Goal: Task Accomplishment & Management: Complete application form

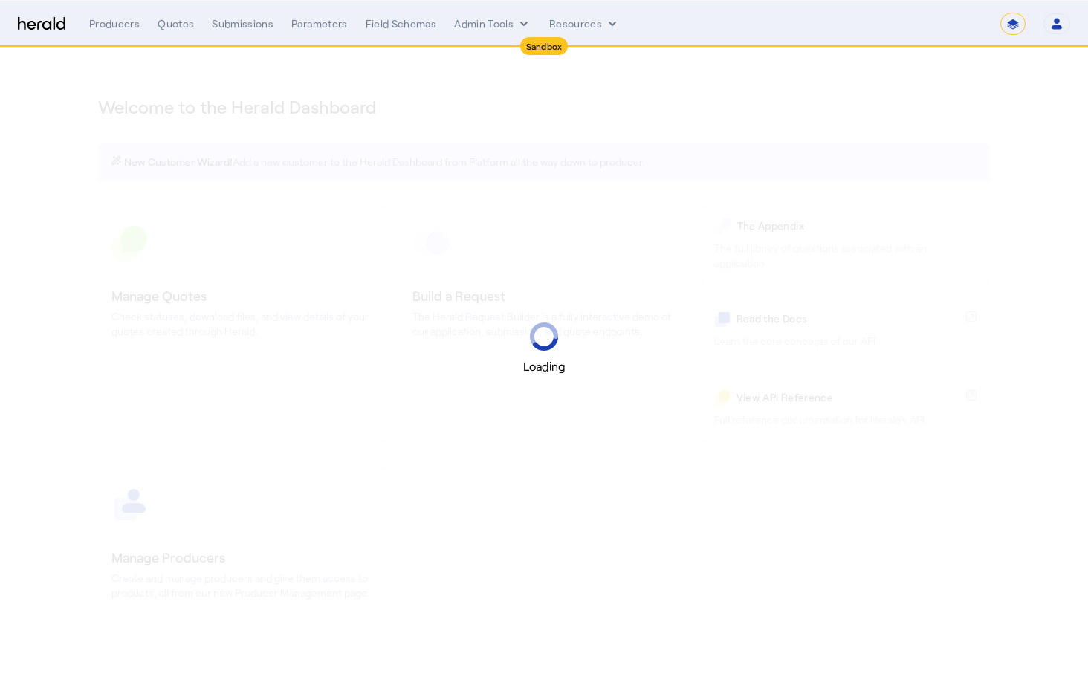
select select "*******"
click at [659, 144] on div "Loading" at bounding box center [544, 348] width 1088 height 697
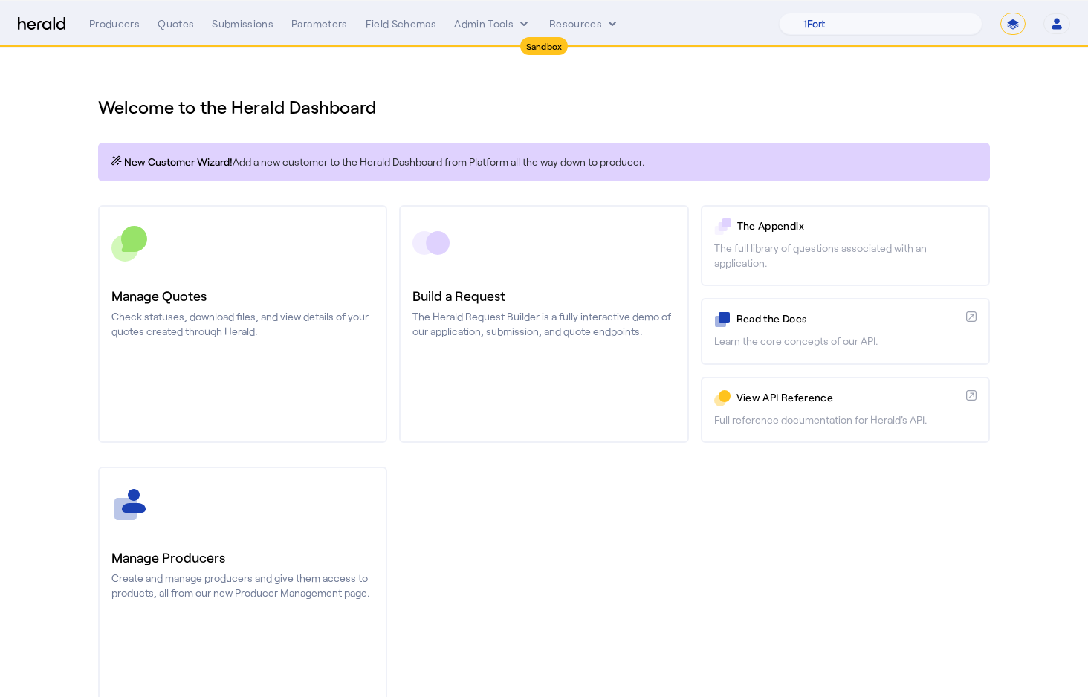
click at [676, 527] on div "Manage Producers Create and manage producers and give them access to products, …" at bounding box center [544, 586] width 892 height 238
click at [877, 21] on select "1Fort Acrisure Acturis Affinity Advisors Affinity Risk Agentero AmWins Anzen Ao…" at bounding box center [881, 24] width 204 height 22
select select "pfm_9nb4_boxx"
click at [814, 13] on select "1Fort Acrisure Acturis Affinity Advisors Affinity Risk Agentero AmWins Anzen Ao…" at bounding box center [881, 24] width 204 height 22
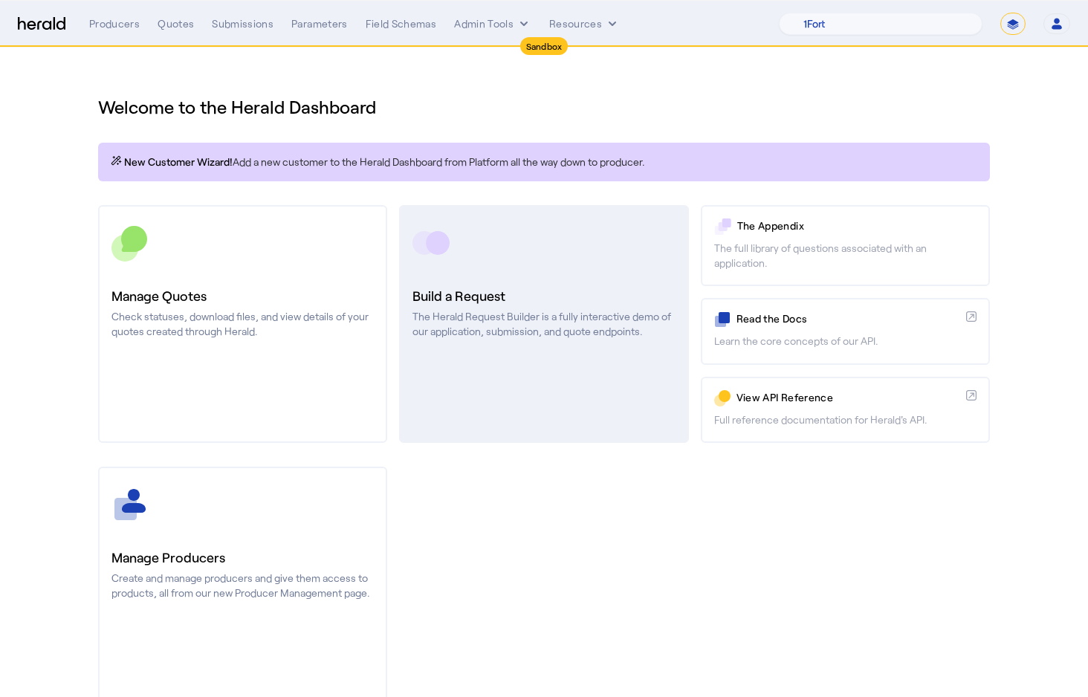
click at [537, 272] on link "Build a Request The Herald Request Builder is a fully interactive demo of our a…" at bounding box center [543, 324] width 289 height 238
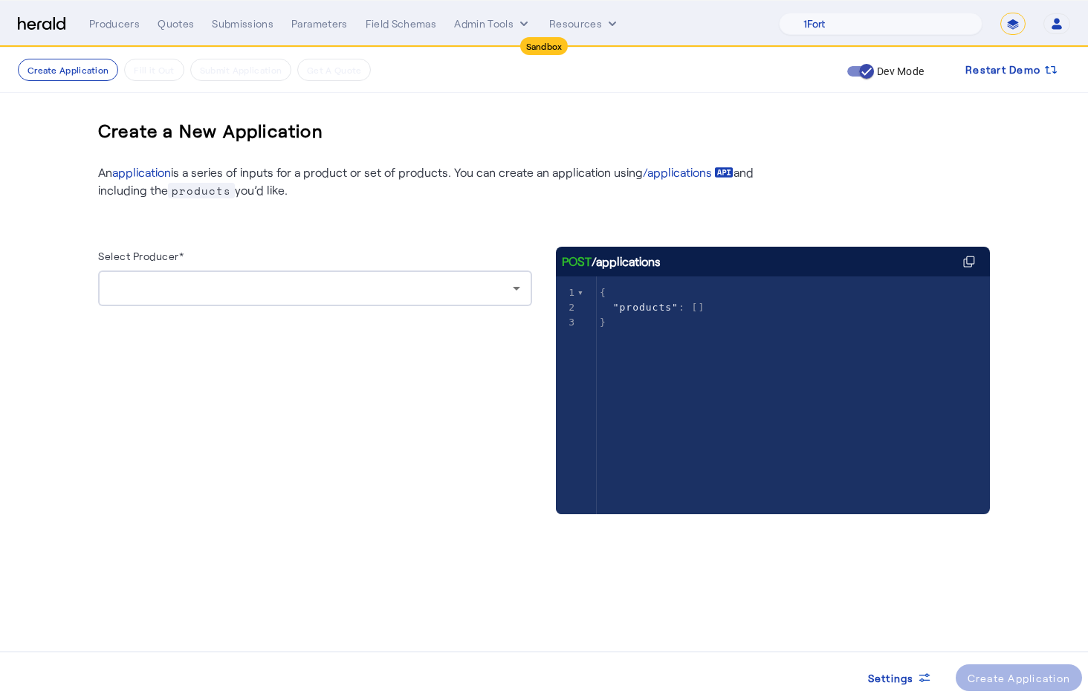
click at [242, 291] on div at bounding box center [311, 288] width 403 height 18
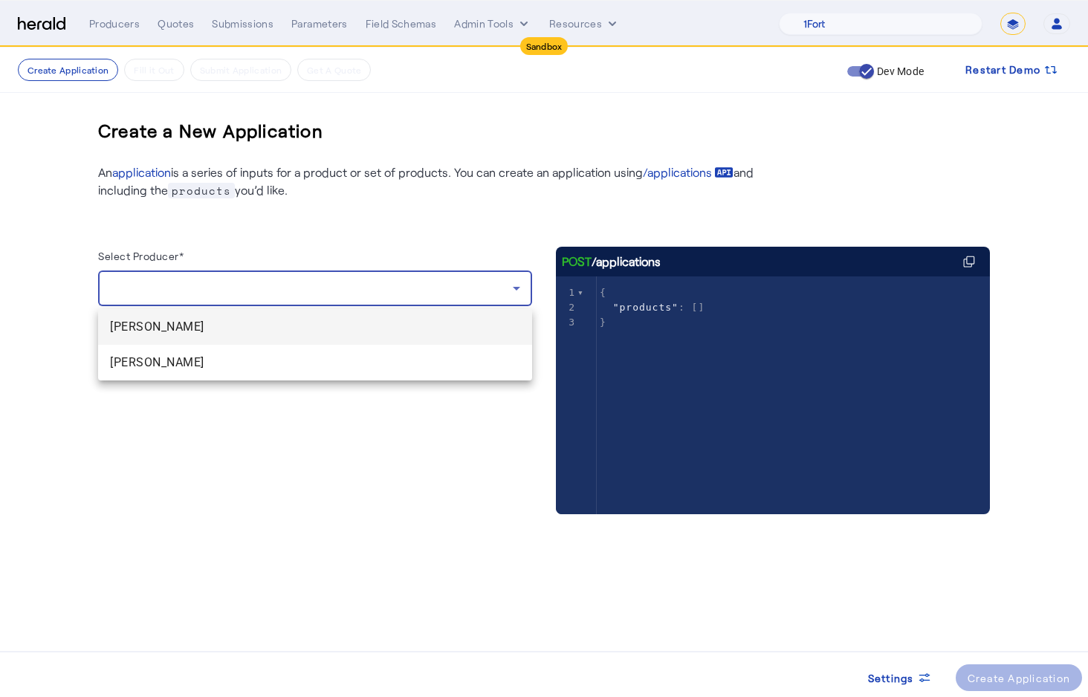
click at [219, 322] on span "[PERSON_NAME]" at bounding box center [315, 327] width 410 height 18
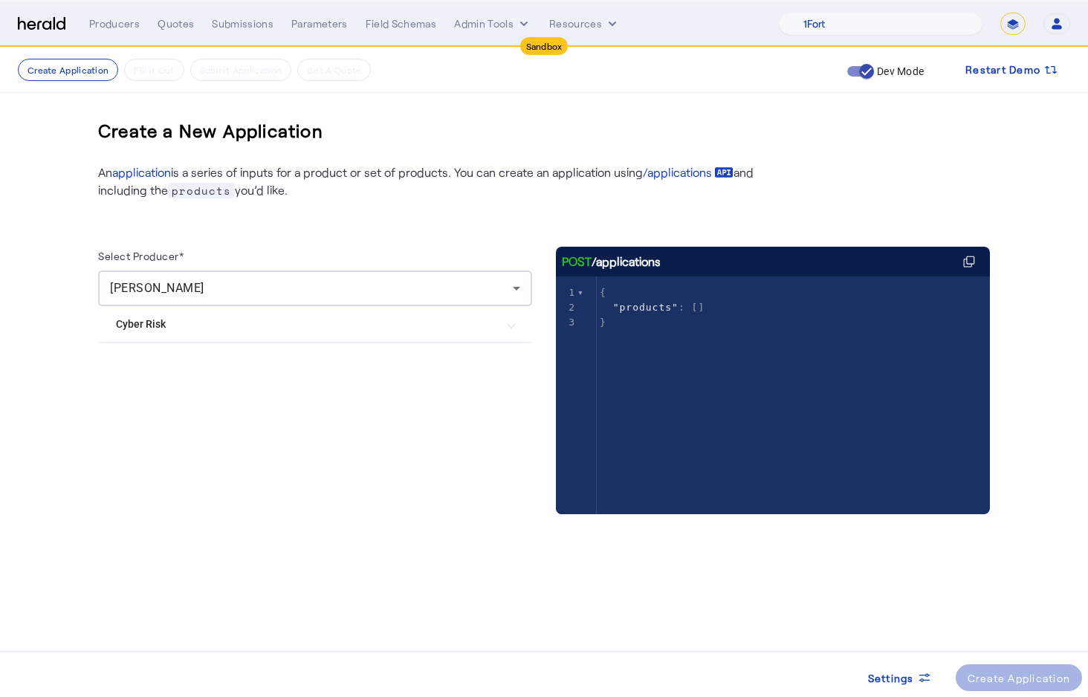
click at [189, 340] on mat-expansion-panel-header "Cyber Risk" at bounding box center [315, 324] width 434 height 36
click at [159, 400] on label "Boxx Cyber" at bounding box center [174, 398] width 57 height 15
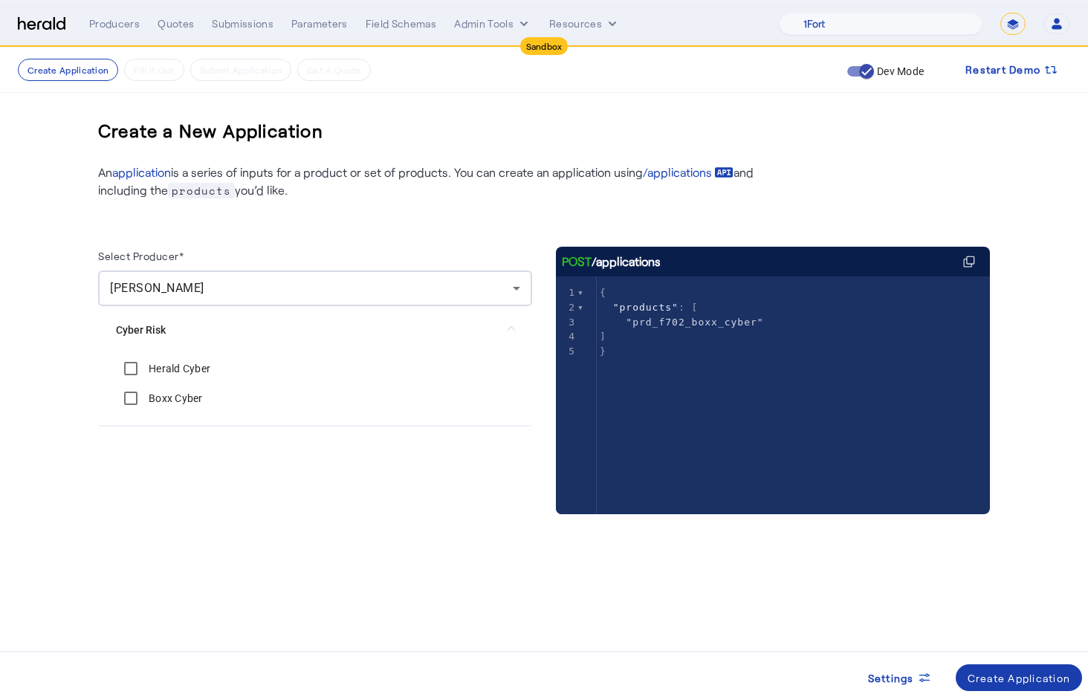
click at [1014, 681] on div "Create Application" at bounding box center [1018, 678] width 103 height 16
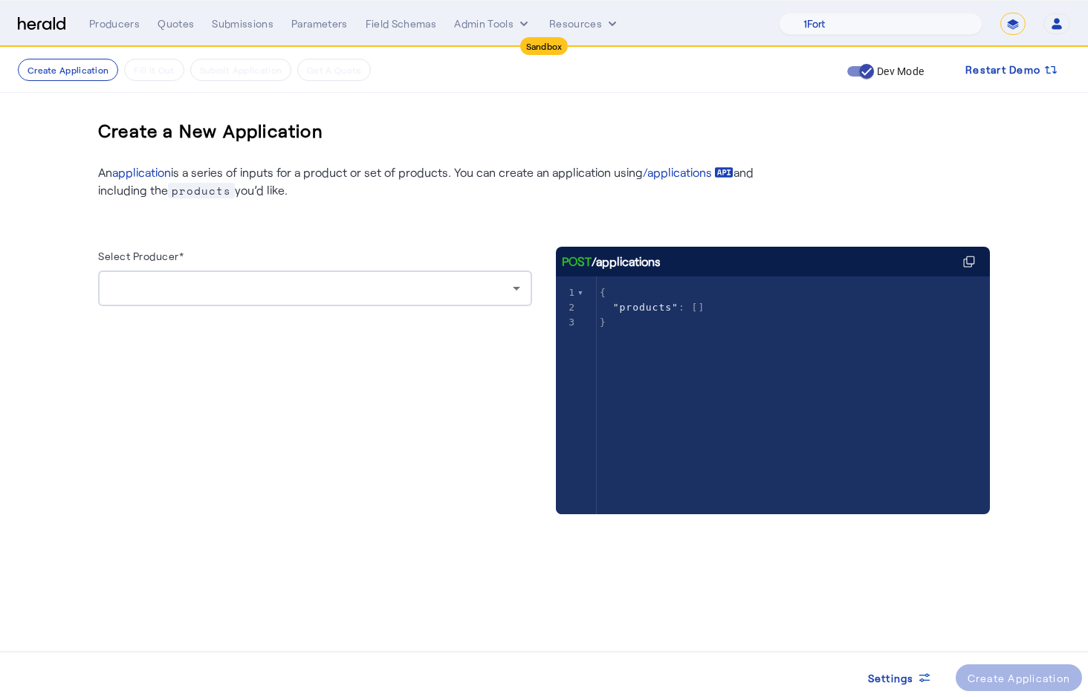
click at [492, 289] on div at bounding box center [311, 288] width 403 height 18
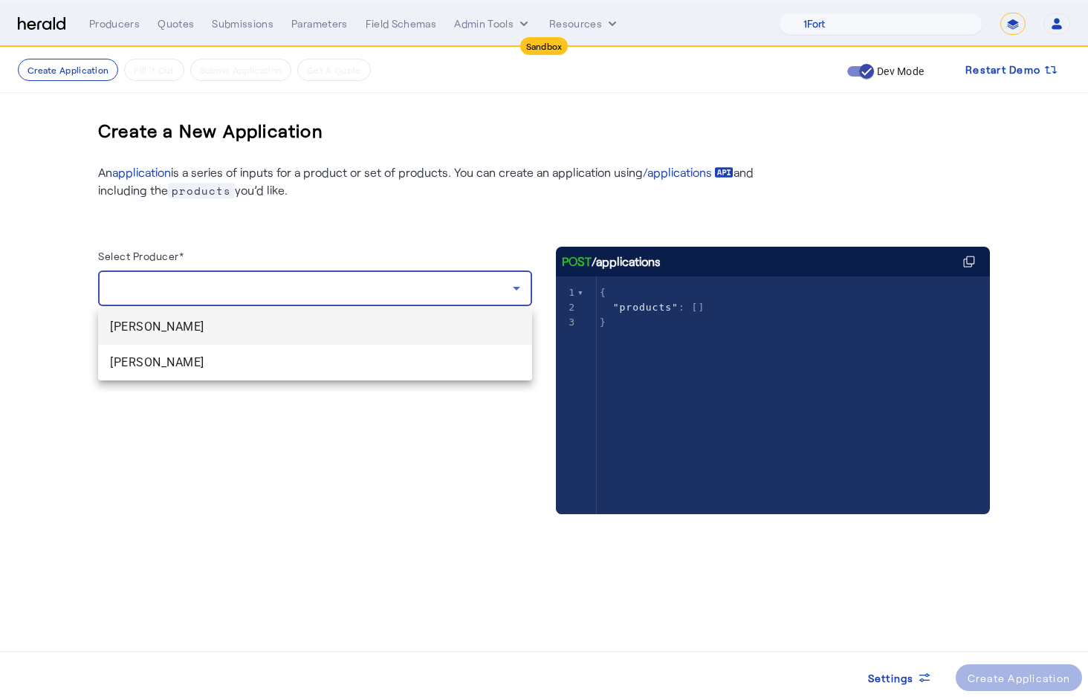
click at [492, 289] on div at bounding box center [544, 348] width 1088 height 697
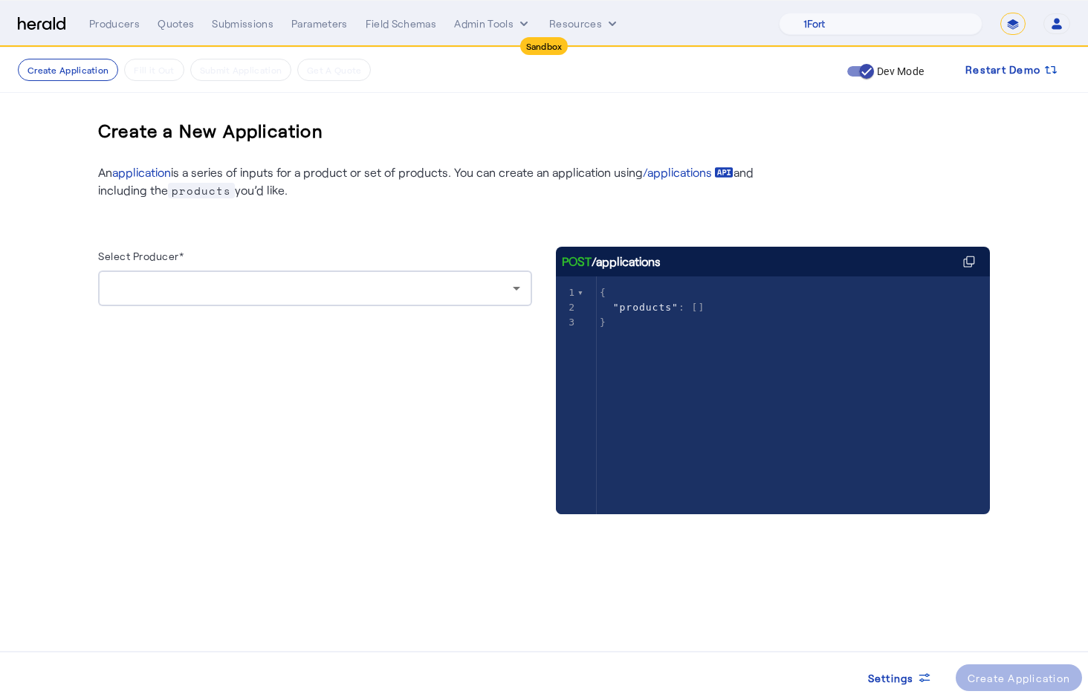
click at [492, 289] on div at bounding box center [311, 288] width 403 height 18
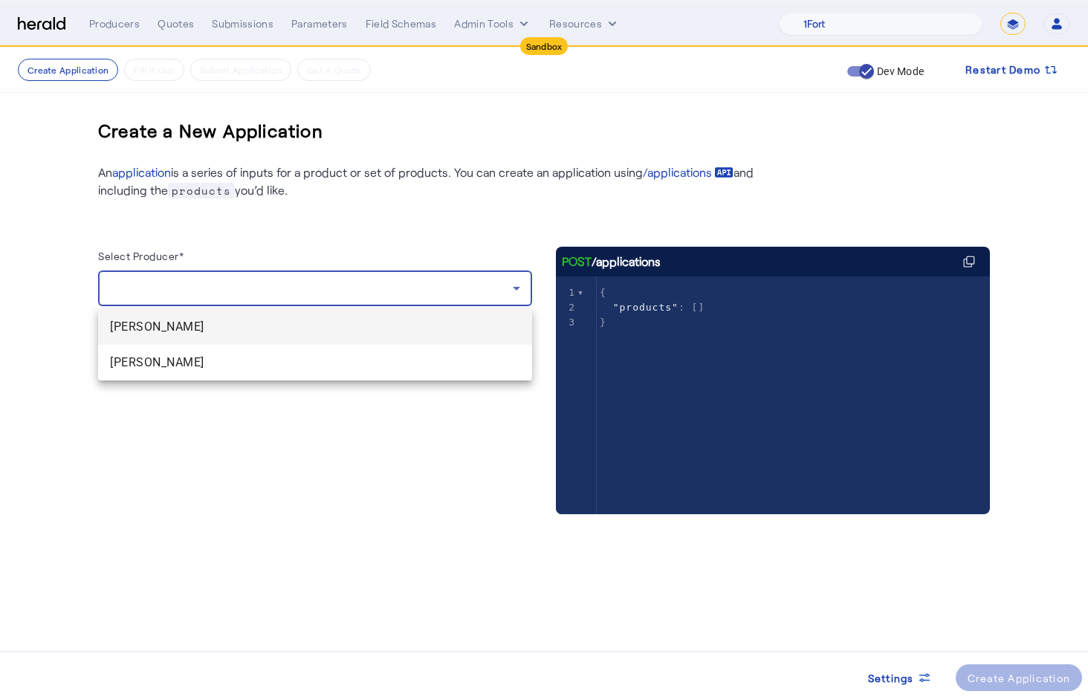
click at [492, 289] on div at bounding box center [544, 348] width 1088 height 697
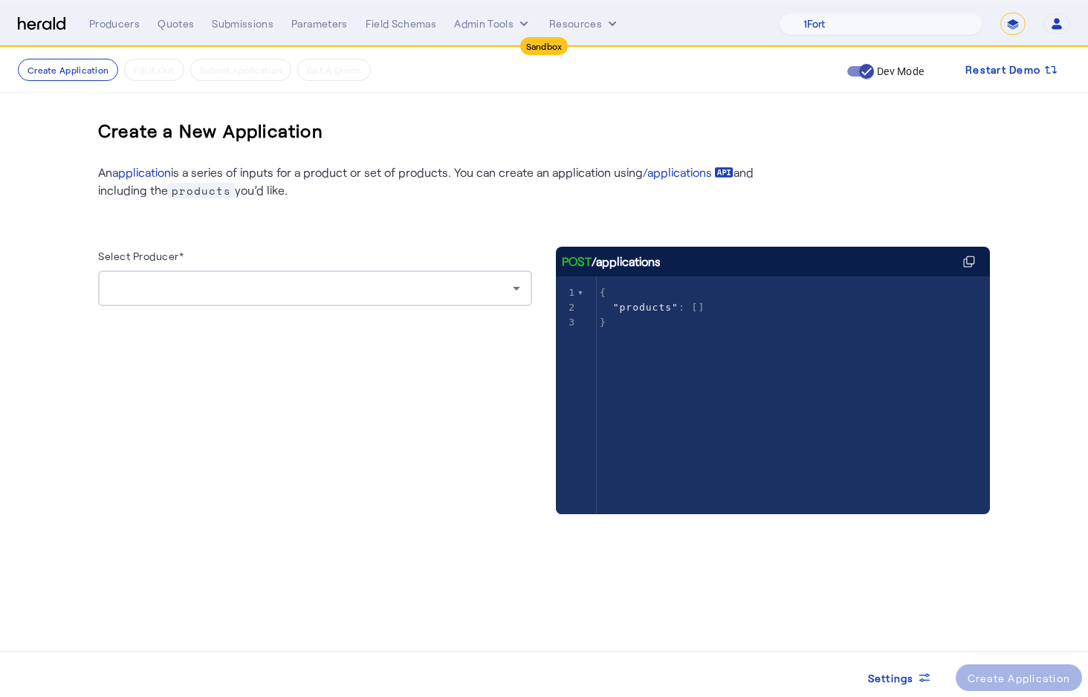
click at [500, 257] on div "Select Producer*" at bounding box center [315, 259] width 434 height 24
